Goal: Information Seeking & Learning: Learn about a topic

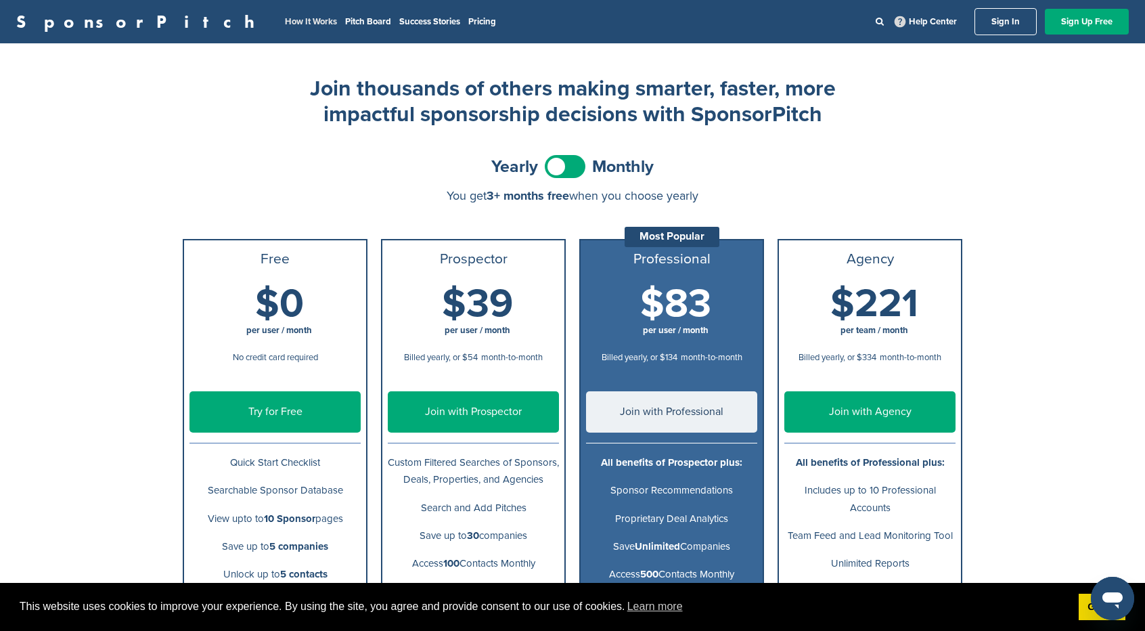
click at [285, 18] on link "How It Works" at bounding box center [311, 21] width 52 height 11
click at [575, 165] on span at bounding box center [565, 166] width 41 height 23
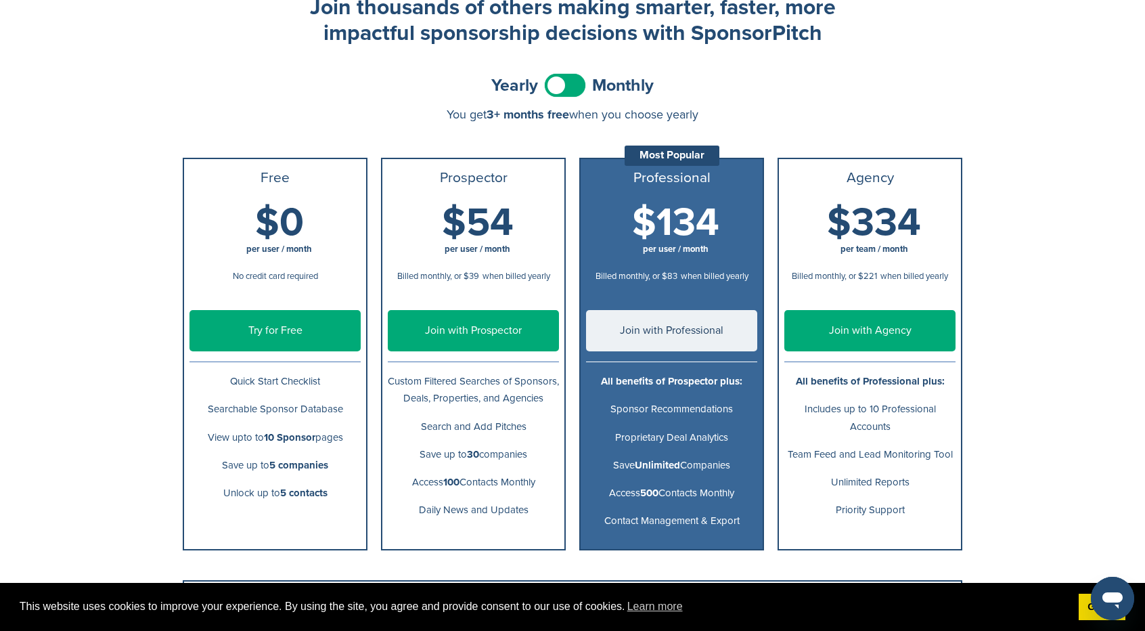
scroll to position [82, 0]
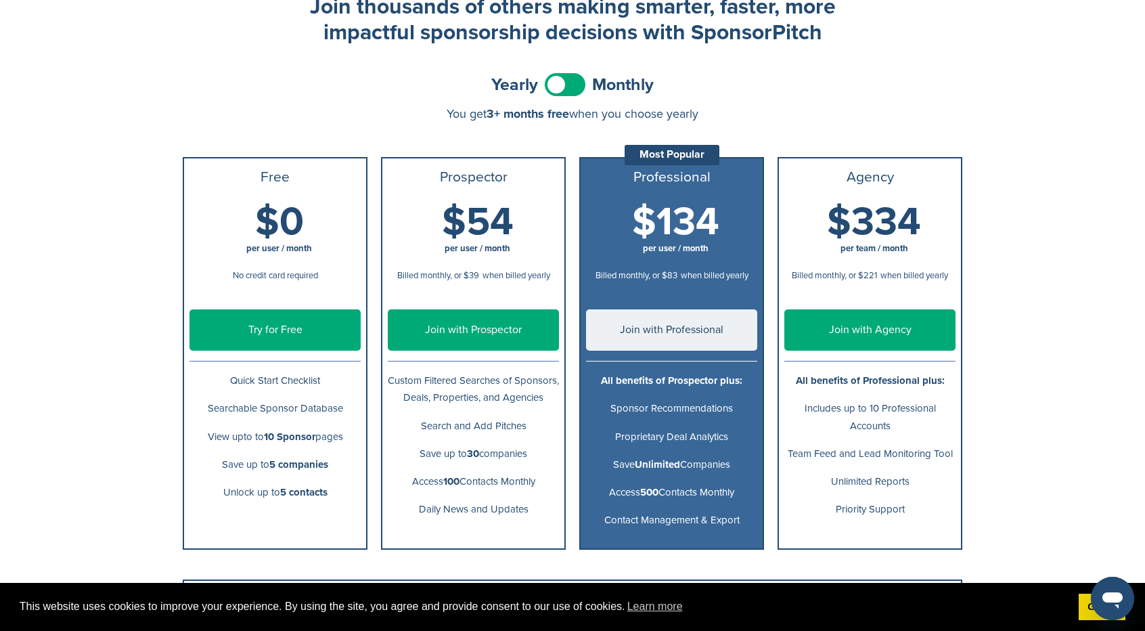
click at [558, 81] on span at bounding box center [565, 84] width 41 height 23
click at [584, 77] on label at bounding box center [565, 84] width 41 height 23
